Goal: Task Accomplishment & Management: Manage account settings

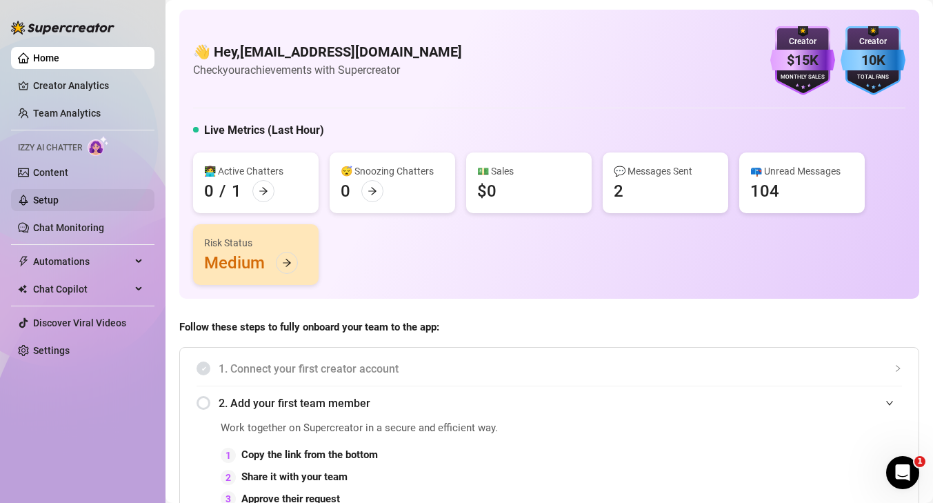
click at [59, 194] on link "Setup" at bounding box center [46, 199] width 26 height 11
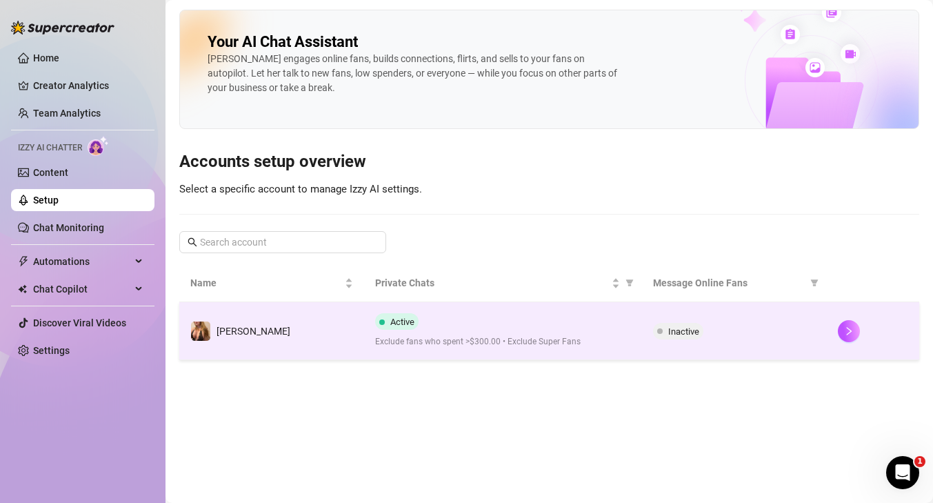
click at [402, 313] on span "Active" at bounding box center [396, 321] width 43 height 17
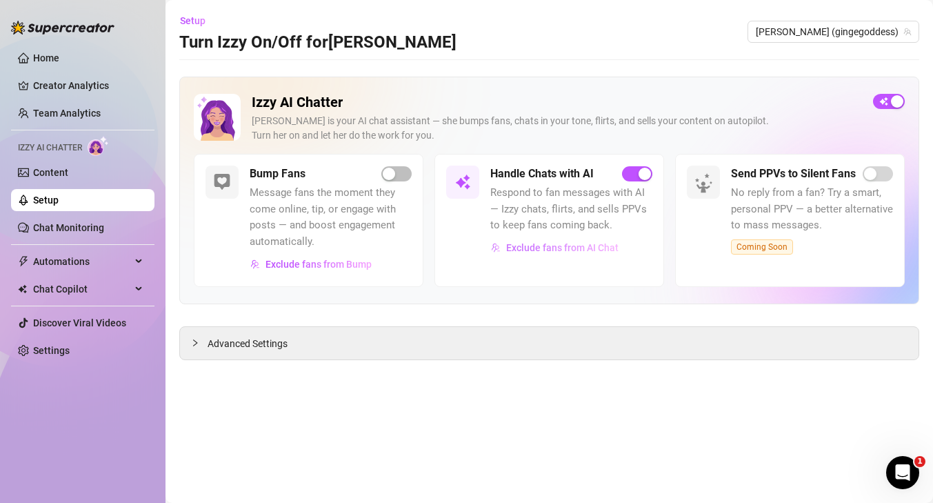
click at [598, 241] on button "Exclude fans from AI Chat" at bounding box center [554, 247] width 129 height 22
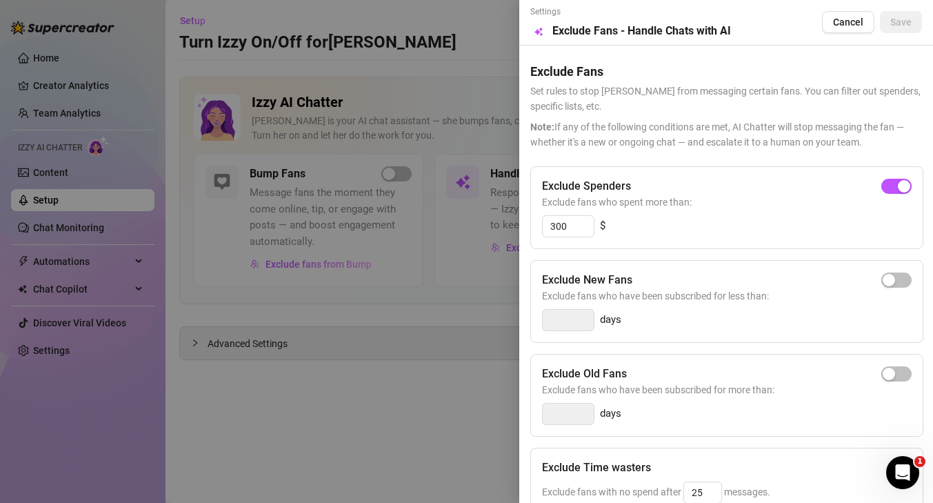
scroll to position [207, 0]
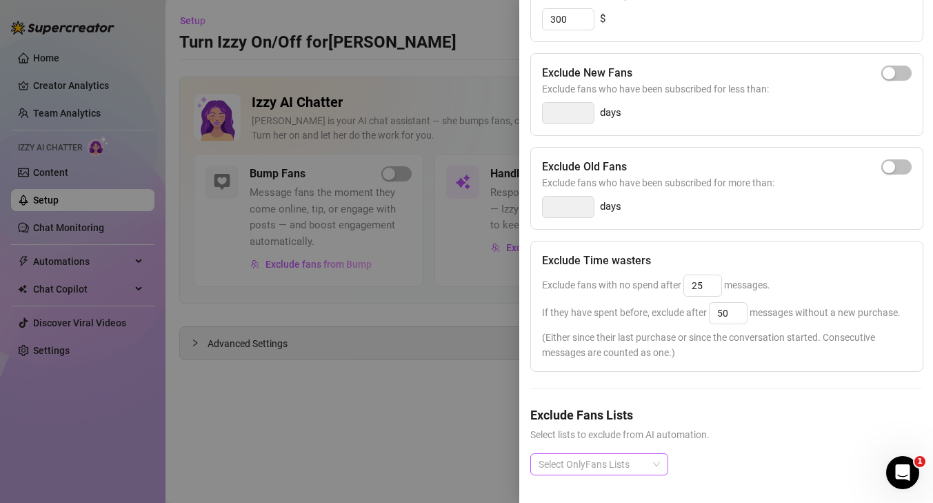
click at [632, 464] on div at bounding box center [592, 463] width 118 height 19
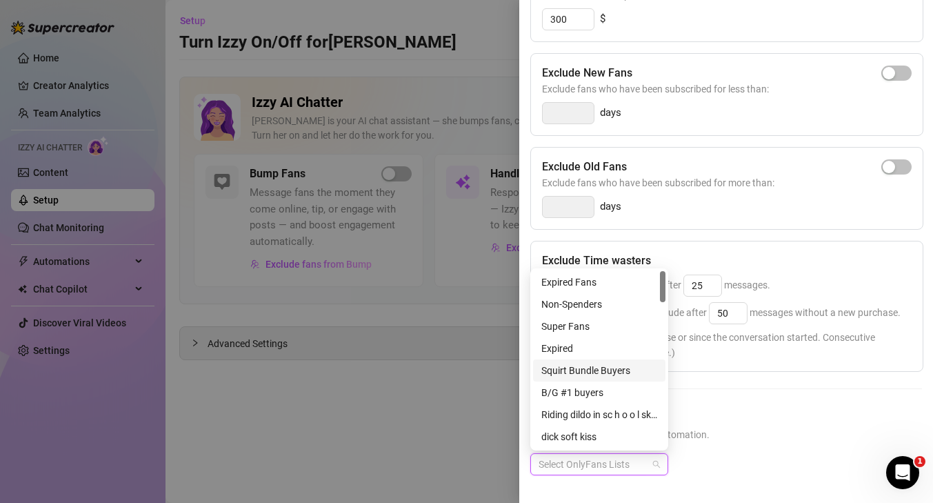
click at [727, 438] on span "Select lists to exclude from AI automation." at bounding box center [726, 434] width 392 height 15
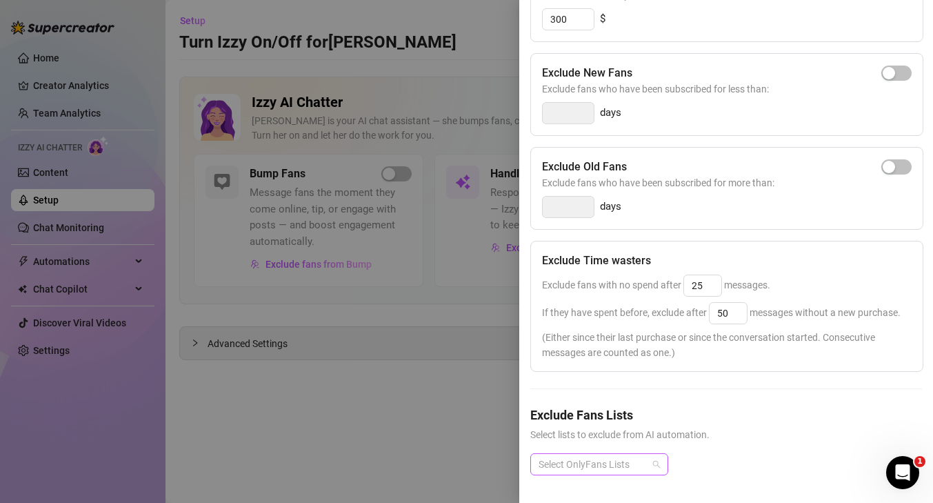
click at [614, 465] on div at bounding box center [592, 463] width 118 height 19
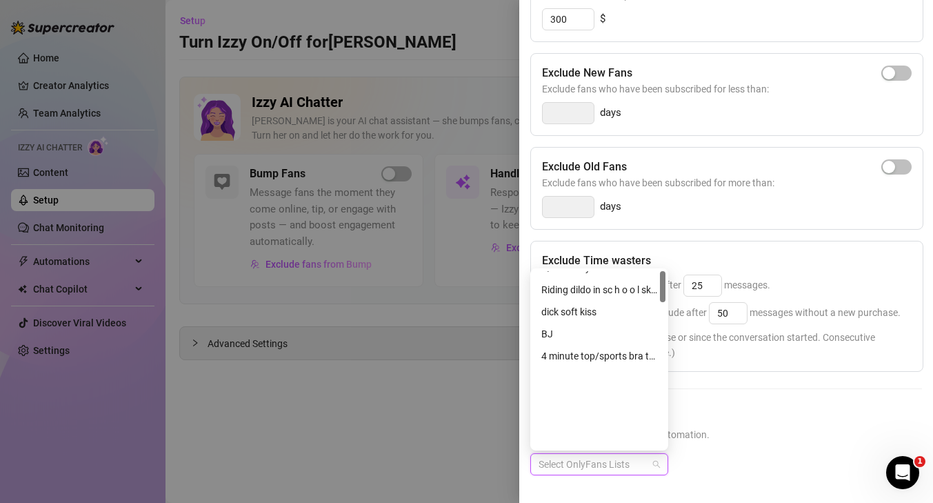
scroll to position [0, 0]
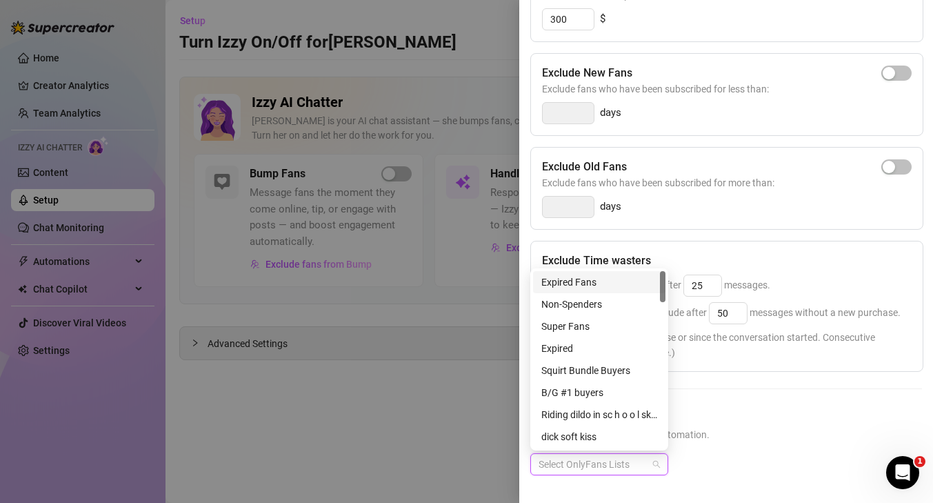
click at [609, 283] on div "Expired Fans" at bounding box center [599, 281] width 116 height 15
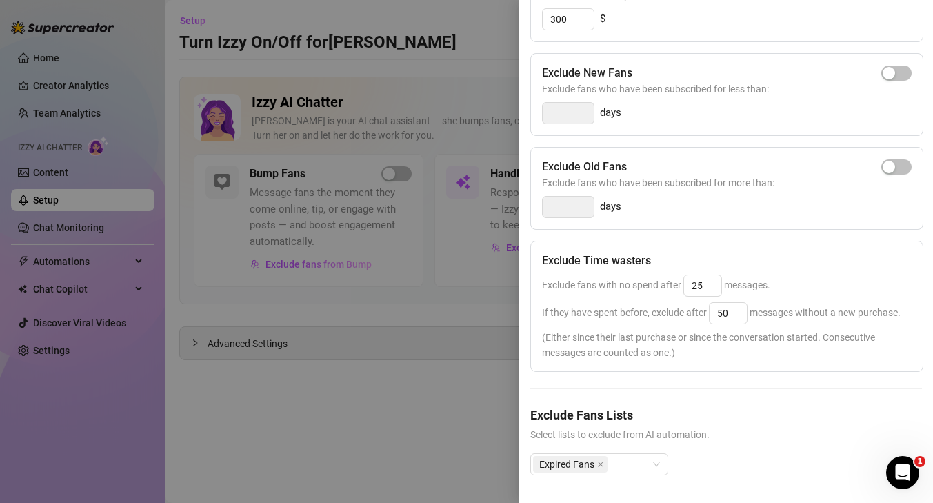
click at [740, 434] on span "Select lists to exclude from AI automation." at bounding box center [726, 434] width 392 height 15
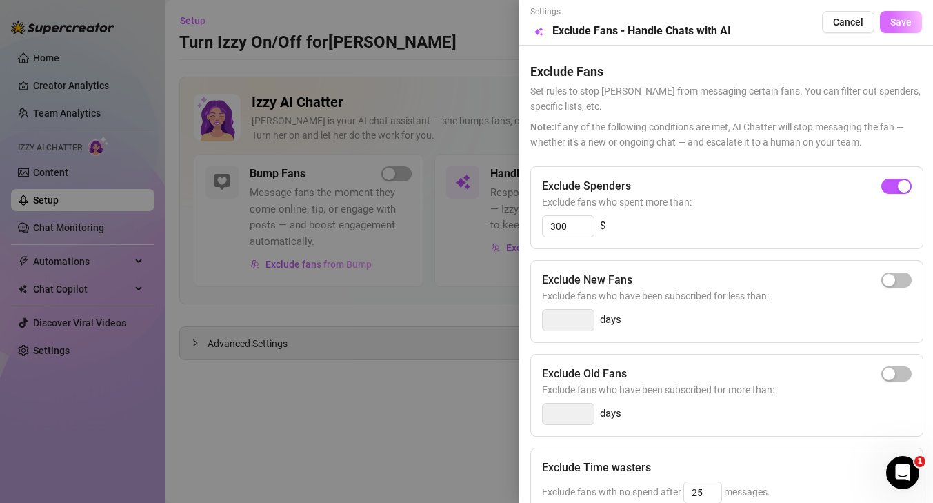
click at [909, 32] on button "Save" at bounding box center [901, 22] width 42 height 22
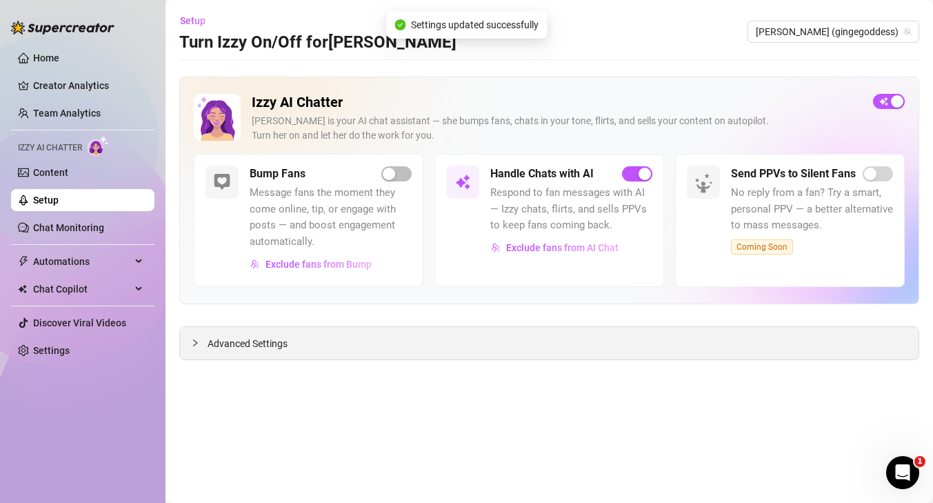
click at [193, 345] on icon "collapsed" at bounding box center [195, 342] width 8 height 8
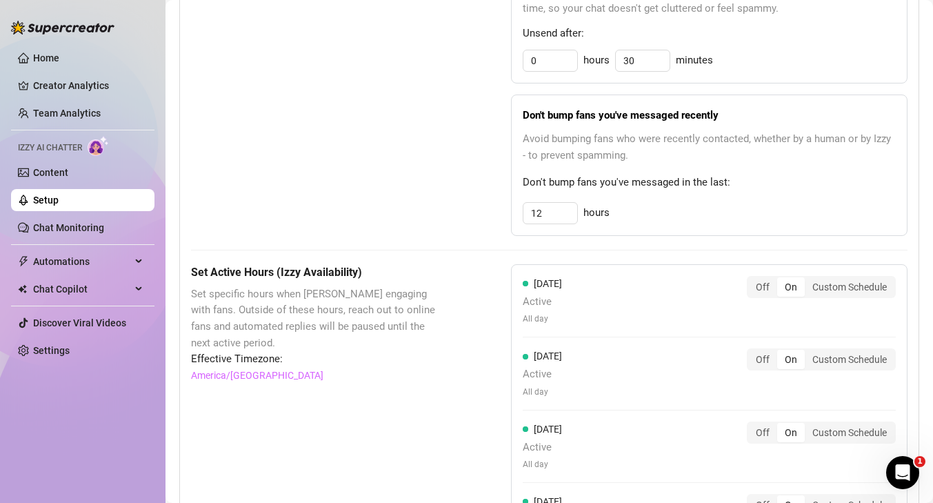
scroll to position [758, 0]
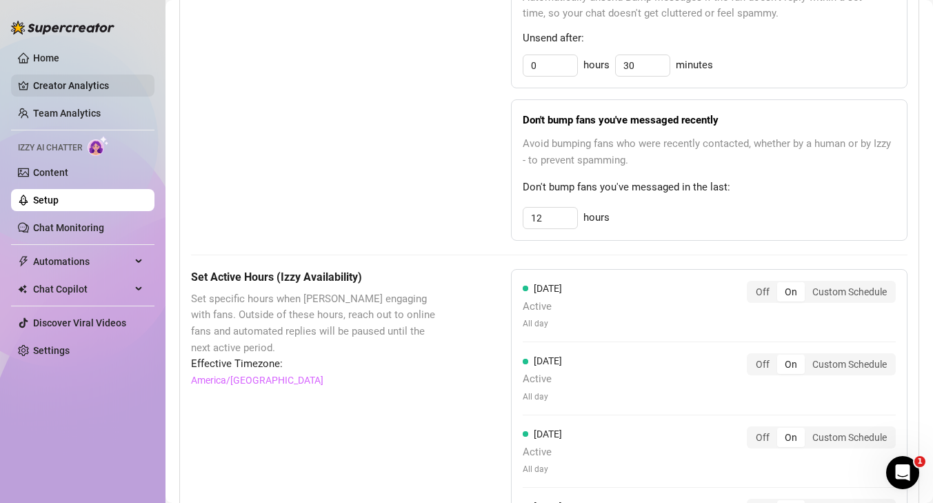
click at [52, 74] on link "Creator Analytics" at bounding box center [88, 85] width 110 height 22
